Goal: Transaction & Acquisition: Purchase product/service

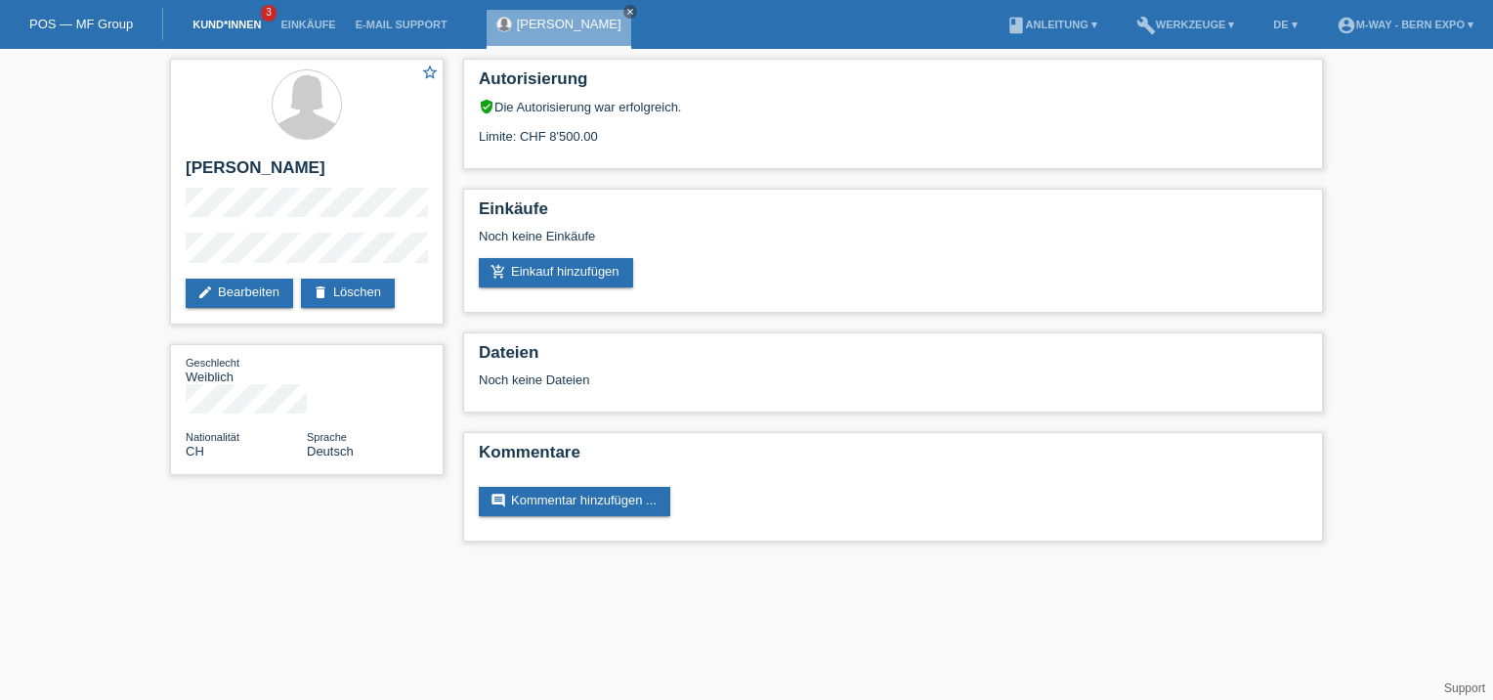
click at [223, 26] on link "Kund*innen" at bounding box center [227, 25] width 88 height 12
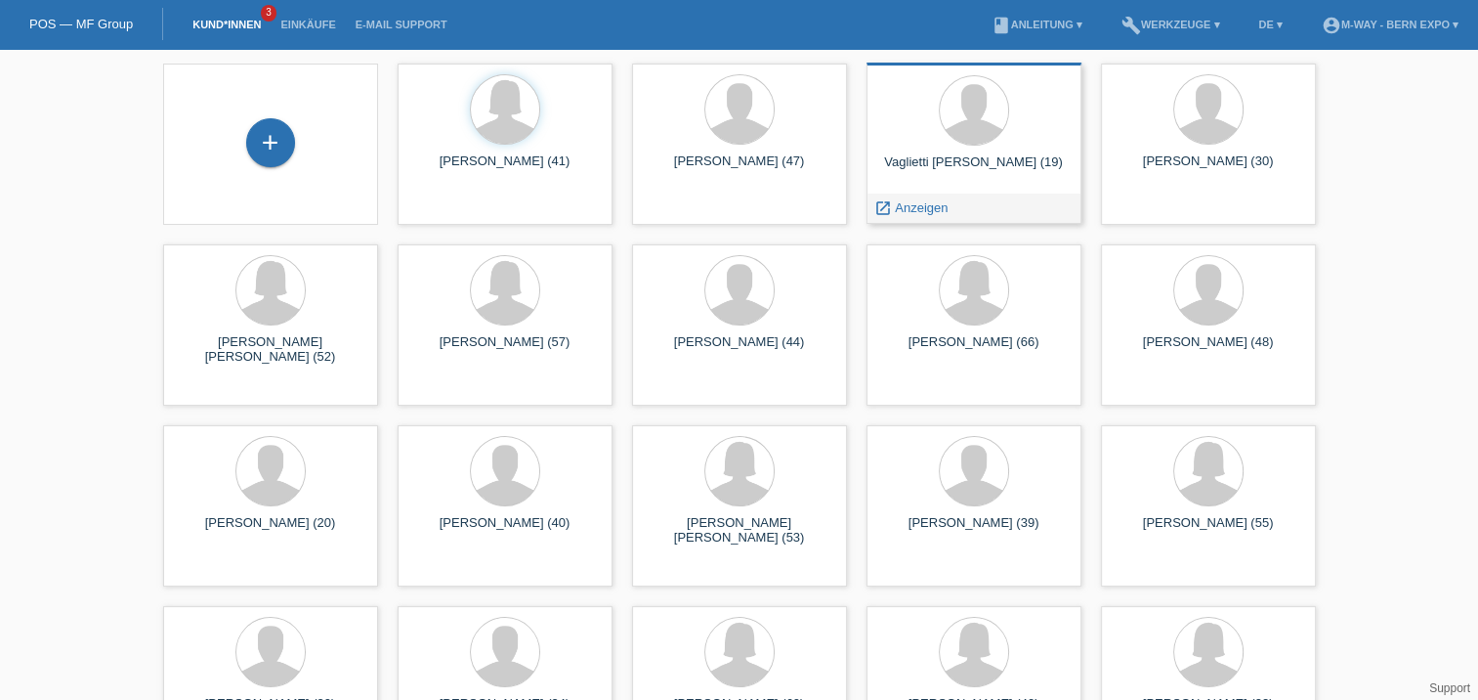
scroll to position [66, 0]
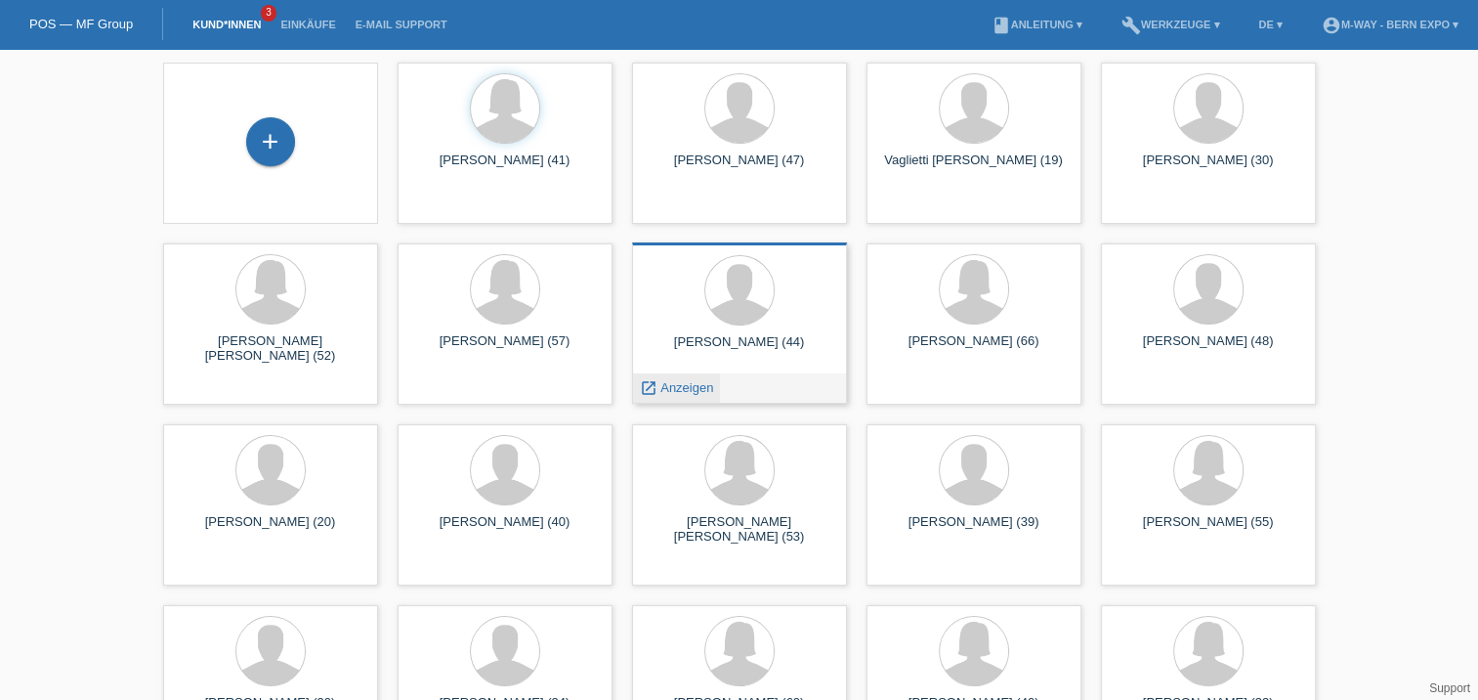
click at [678, 383] on span "Anzeigen" at bounding box center [686, 387] width 53 height 15
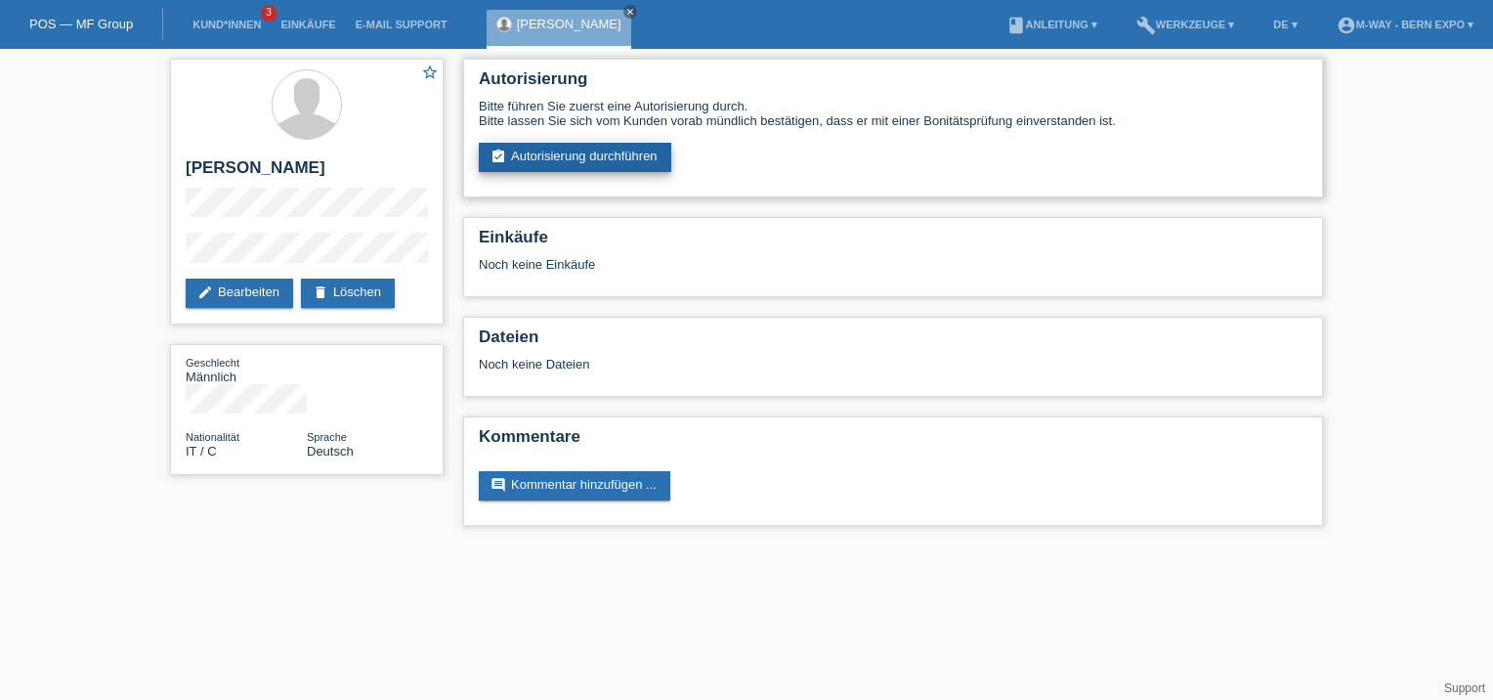
click at [550, 157] on link "assignment_turned_in Autorisierung durchführen" at bounding box center [575, 157] width 192 height 29
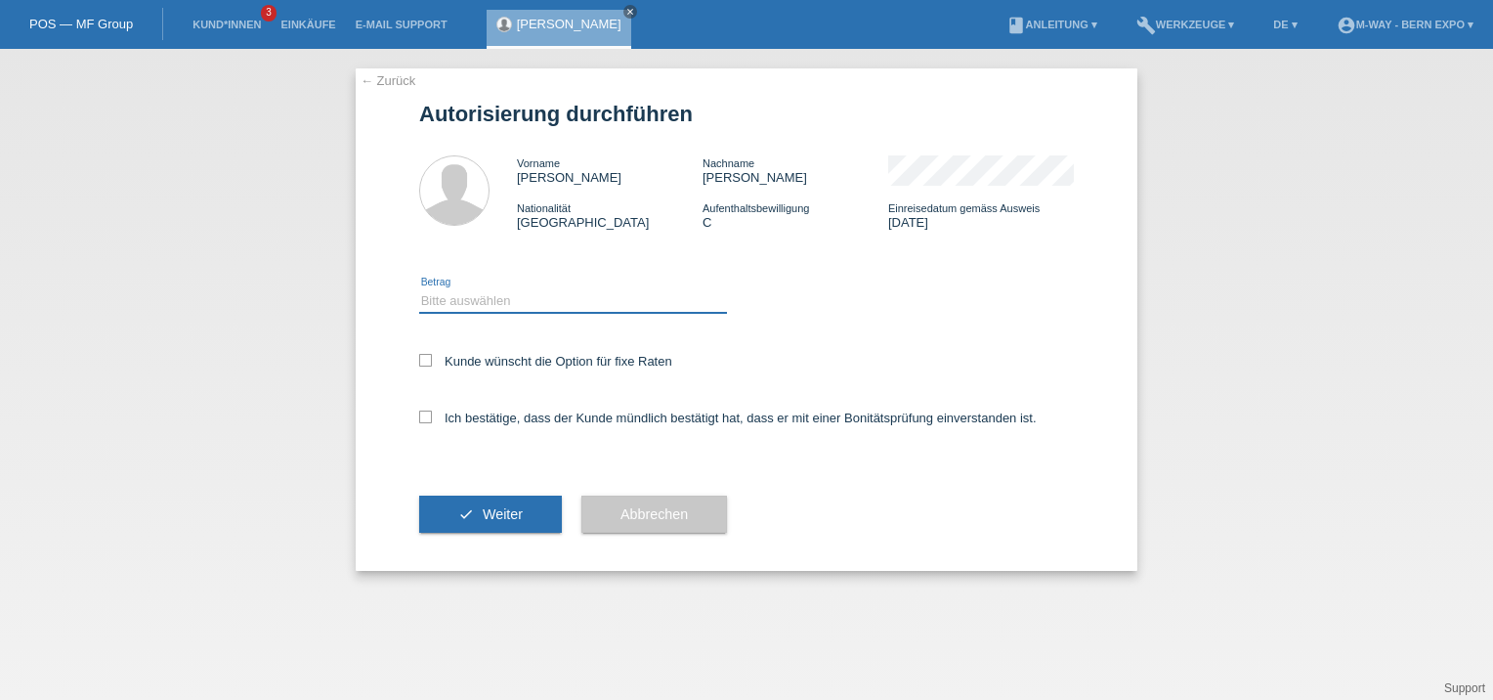
click at [551, 308] on select "Bitte auswählen CHF 1.00 - CHF 499.00 CHF 500.00 - CHF 1'999.00 CHF 2'000.00 - …" at bounding box center [573, 300] width 308 height 23
select select "2"
click at [419, 289] on select "Bitte auswählen CHF 1.00 - CHF 499.00 CHF 500.00 - CHF 1'999.00 CHF 2'000.00 - …" at bounding box center [573, 300] width 308 height 23
click at [423, 415] on icon at bounding box center [425, 416] width 13 height 13
click at [423, 415] on input "Ich bestätige, dass der Kunde mündlich bestätigt hat, dass er mit einer Bonität…" at bounding box center [425, 416] width 13 height 13
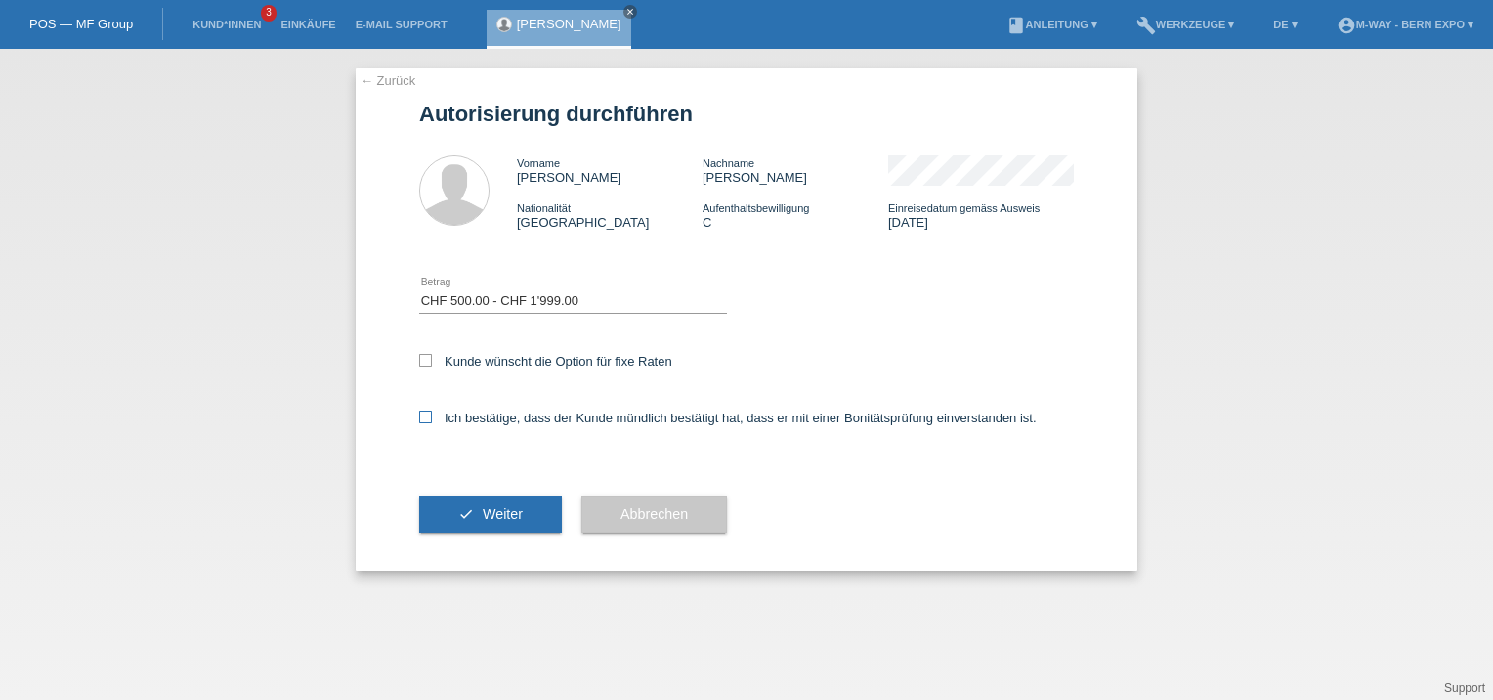
checkbox input "true"
click at [516, 515] on span "Weiter" at bounding box center [503, 514] width 40 height 16
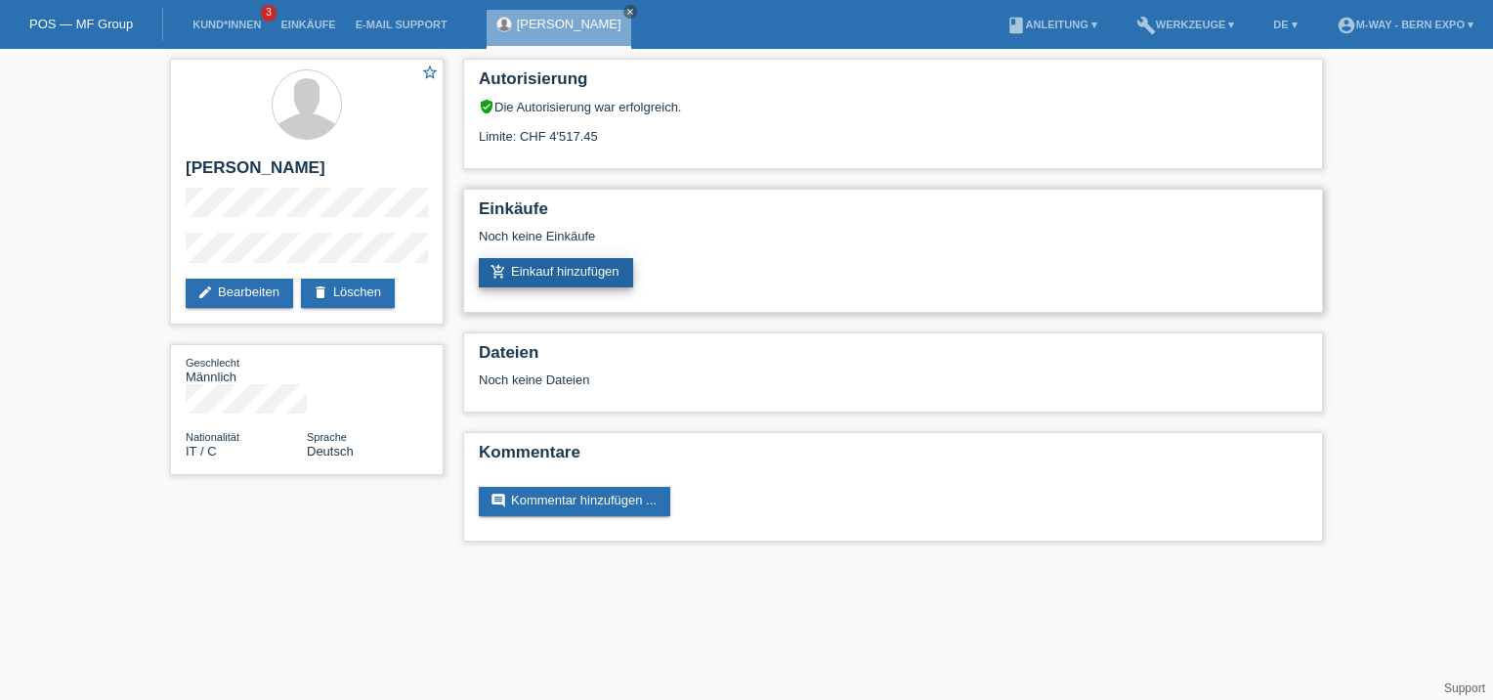
click at [567, 276] on link "add_shopping_cart Einkauf hinzufügen" at bounding box center [556, 272] width 154 height 29
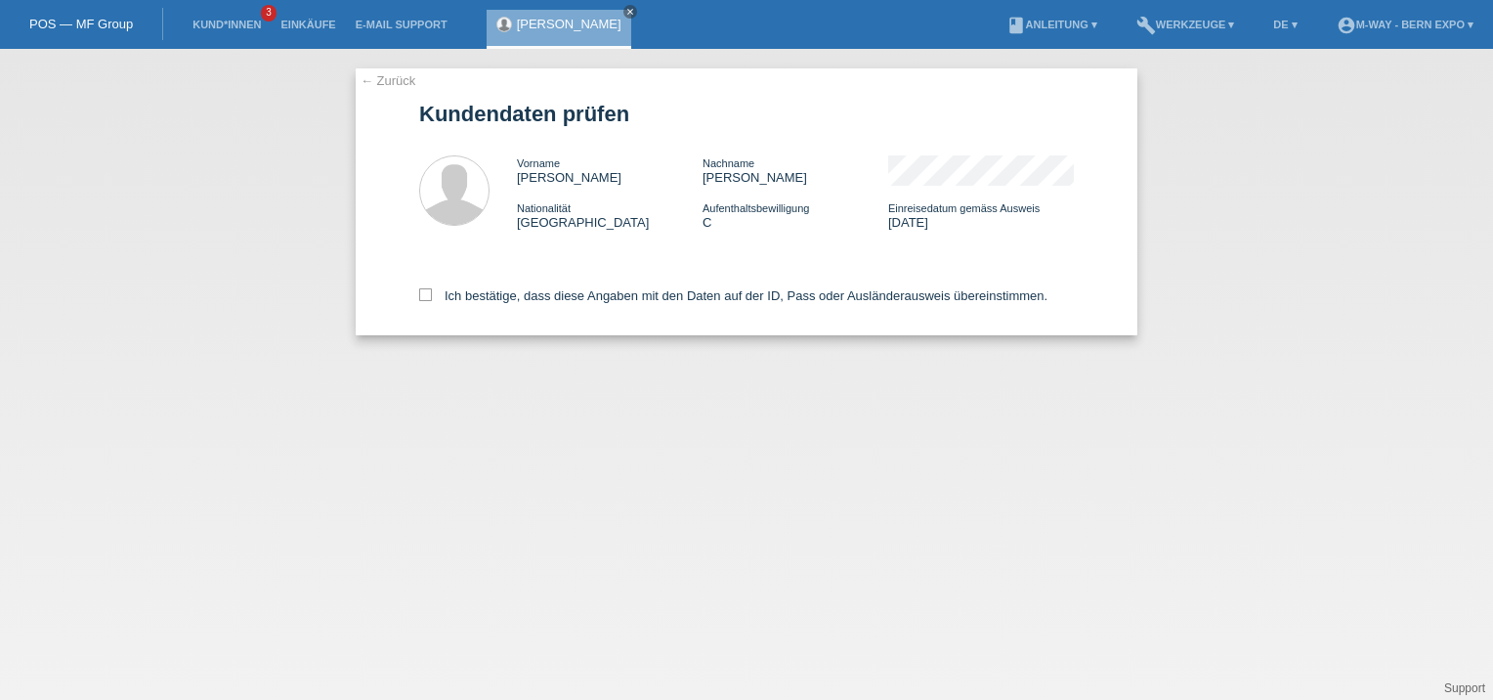
click at [428, 280] on div "Ich bestätige, dass diese Angaben mit den Daten auf der ID, Pass oder Ausländer…" at bounding box center [746, 292] width 655 height 86
click at [428, 296] on icon at bounding box center [425, 294] width 13 height 13
click at [428, 296] on input "Ich bestätige, dass diese Angaben mit den Daten auf der ID, Pass oder Ausländer…" at bounding box center [425, 294] width 13 height 13
checkbox input "true"
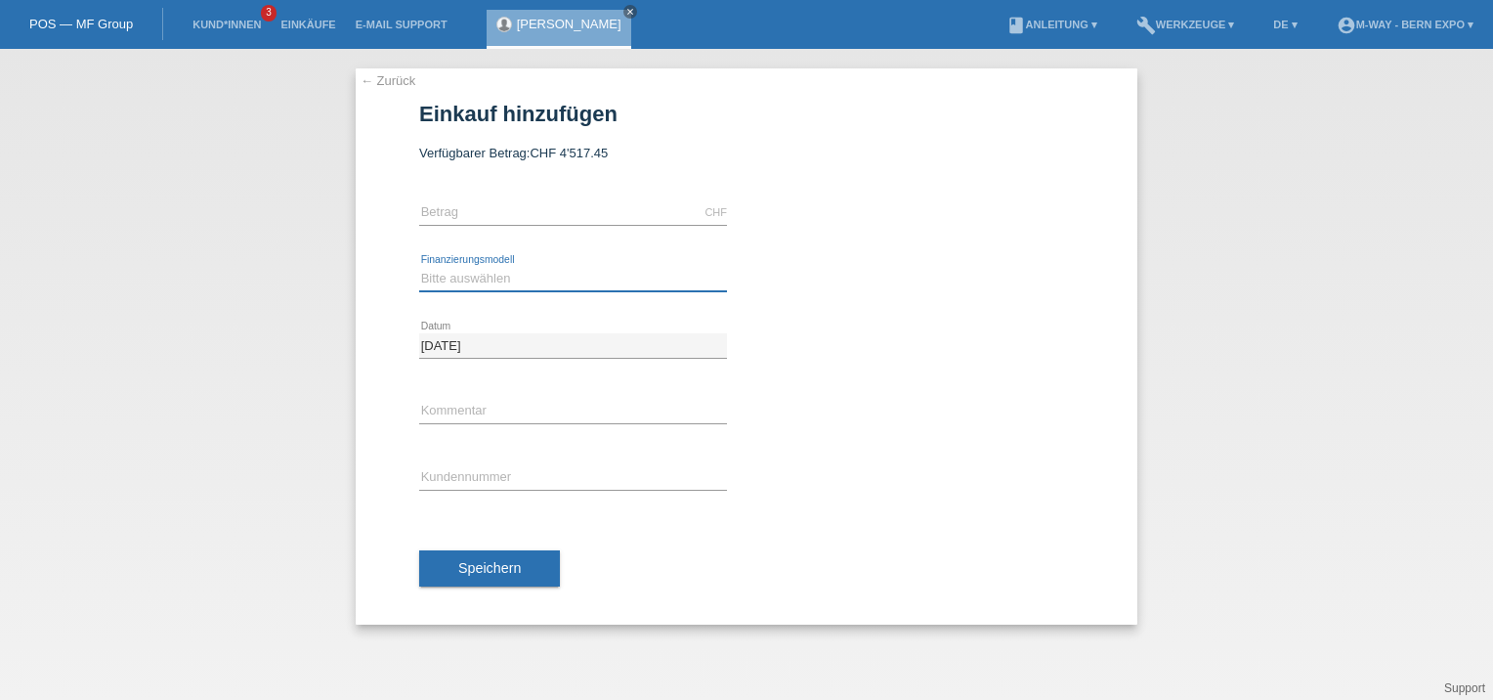
click at [535, 271] on select "Bitte auswählen Fixe Raten Kauf auf Rechnung mit Teilzahlungsoption" at bounding box center [573, 278] width 308 height 23
select select "77"
click at [419, 267] on select "Bitte auswählen Fixe Raten Kauf auf Rechnung mit Teilzahlungsoption" at bounding box center [573, 278] width 308 height 23
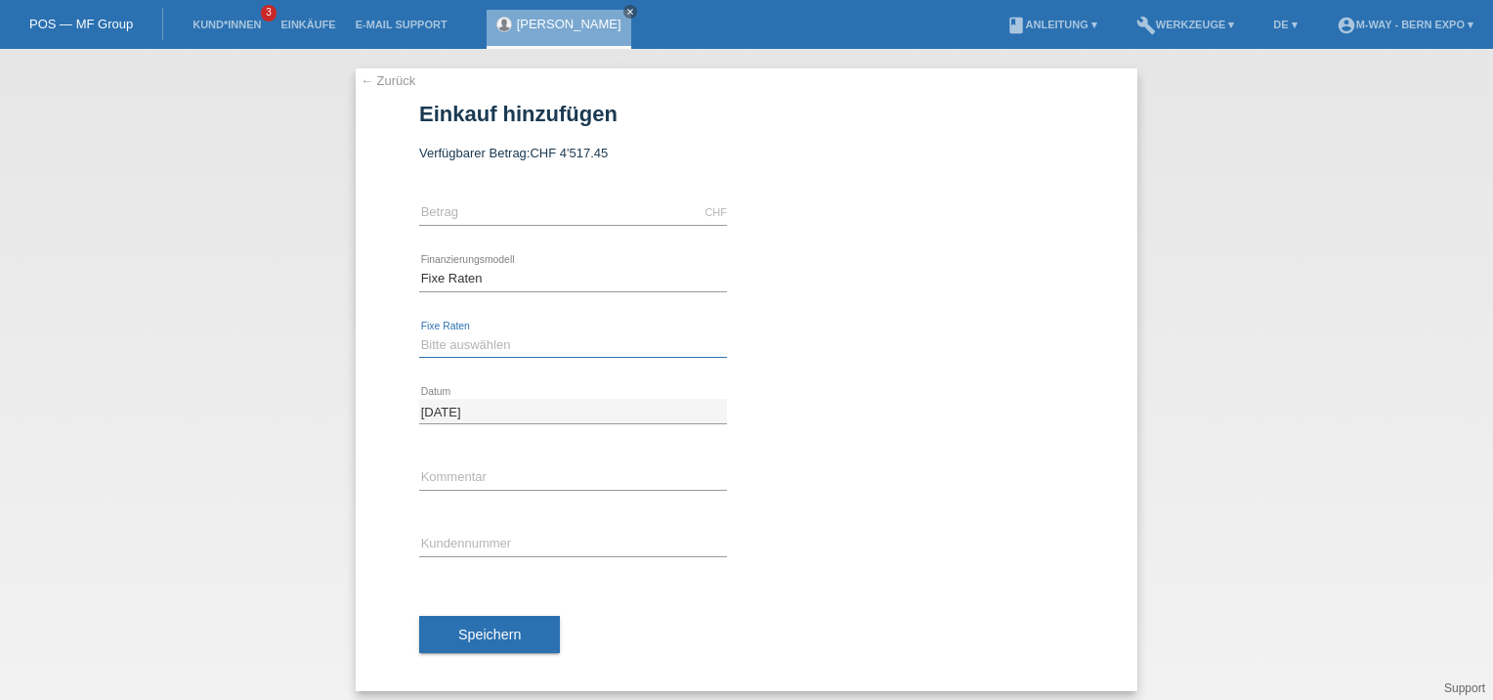
click at [505, 352] on select "Bitte auswählen 4 Raten 5 Raten 6 Raten 7 Raten 8 Raten 9 Raten 10 Raten 11 Rat…" at bounding box center [573, 344] width 308 height 23
select select "164"
click at [419, 333] on select "Bitte auswählen 4 Raten 5 Raten 6 Raten 7 Raten 8 Raten 9 Raten 10 Raten 11 Rat…" at bounding box center [573, 344] width 308 height 23
click at [509, 208] on input "text" at bounding box center [573, 212] width 308 height 24
type input "1245.00"
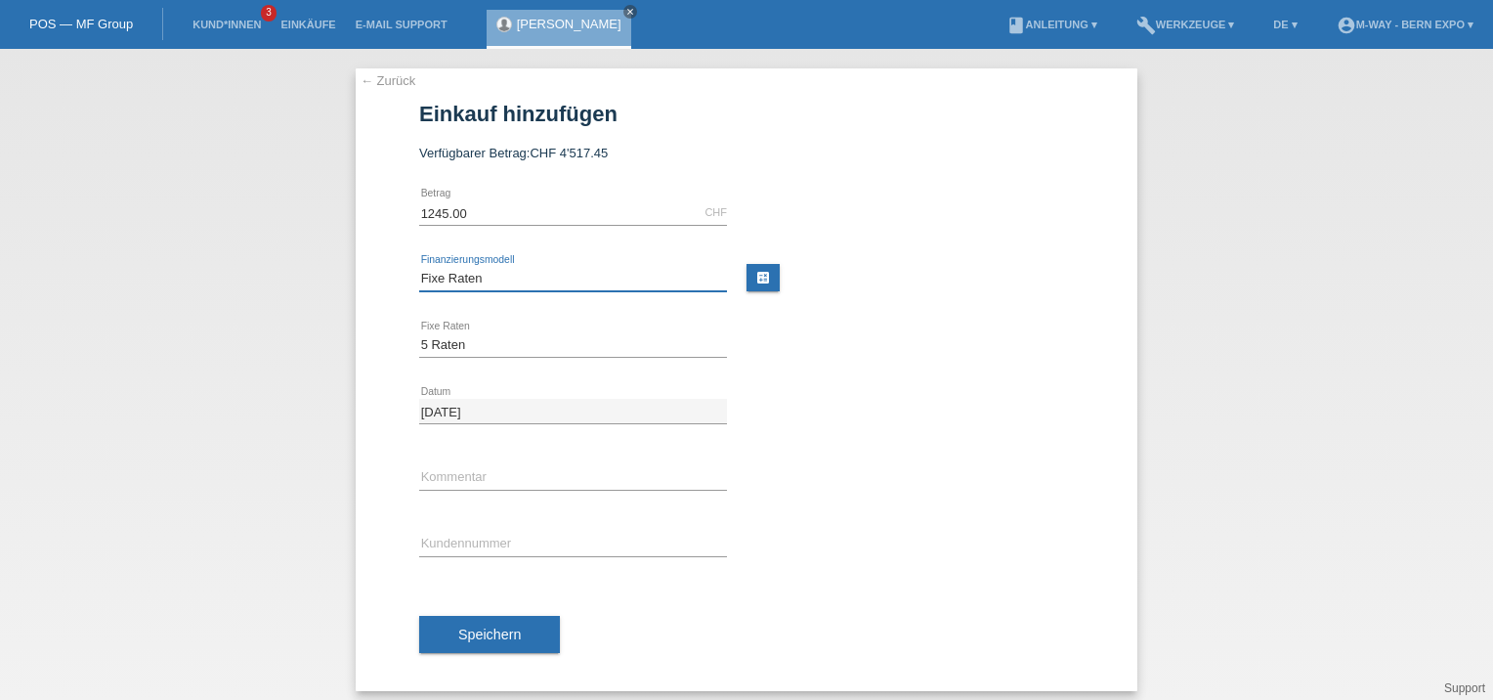
click at [482, 271] on select "Bitte auswählen Fixe Raten Kauf auf Rechnung mit Teilzahlungsoption" at bounding box center [573, 278] width 308 height 23
click at [419, 267] on select "Bitte auswählen Fixe Raten Kauf auf Rechnung mit Teilzahlungsoption" at bounding box center [573, 278] width 308 height 23
click at [505, 348] on select "Bitte auswählen 4 Raten 5 Raten 6 Raten 7 Raten 8 Raten 9 Raten 10 Raten 11 Rat…" at bounding box center [573, 344] width 308 height 23
select select "202"
click at [419, 333] on select "Bitte auswählen 4 Raten 5 Raten 6 Raten 7 Raten 8 Raten 9 Raten 10 Raten 11 Rat…" at bounding box center [573, 344] width 308 height 23
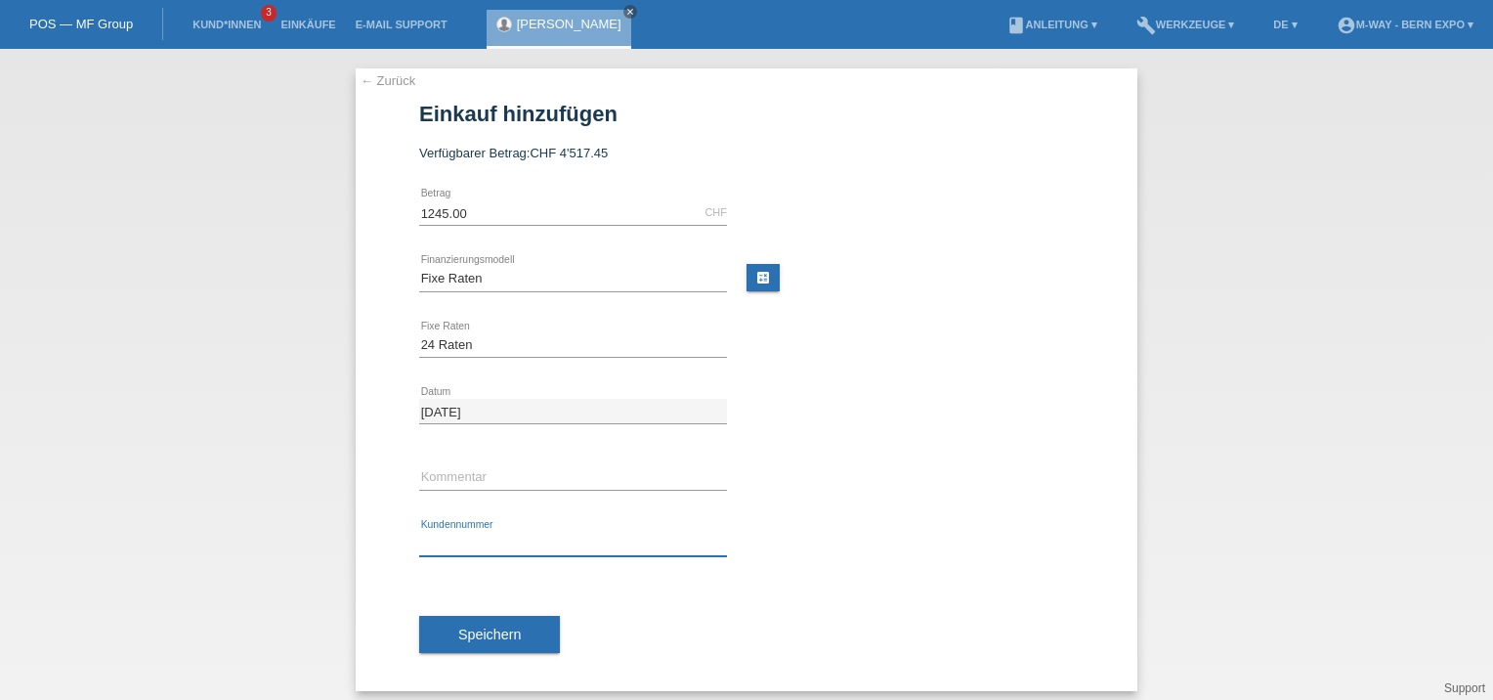
click at [457, 547] on input "text" at bounding box center [573, 543] width 308 height 24
type input "K443021"
click at [473, 634] on span "Speichern" at bounding box center [489, 634] width 63 height 16
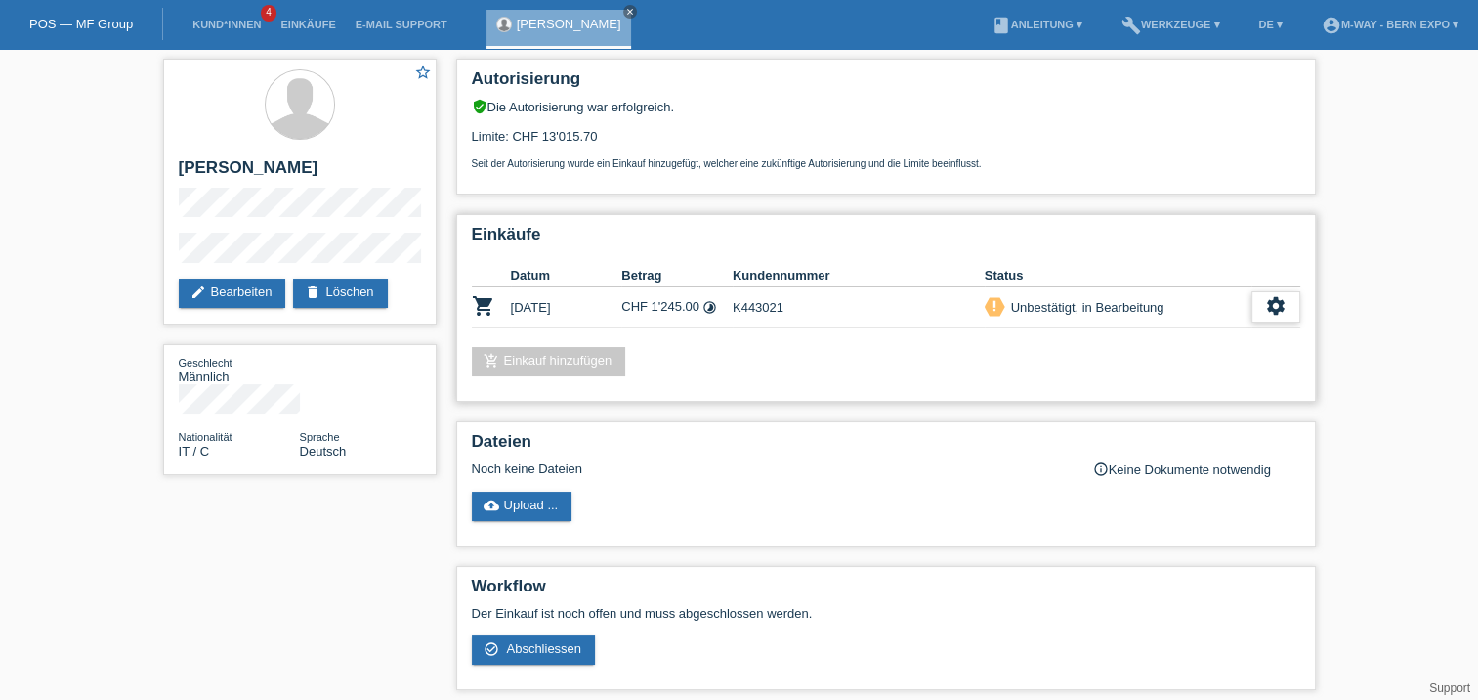
click at [1281, 309] on icon "settings" at bounding box center [1275, 305] width 21 height 21
click at [1276, 310] on icon "settings" at bounding box center [1275, 305] width 21 height 21
click at [1092, 390] on span "Abschliessen" at bounding box center [1121, 395] width 81 height 23
